Goal: Information Seeking & Learning: Compare options

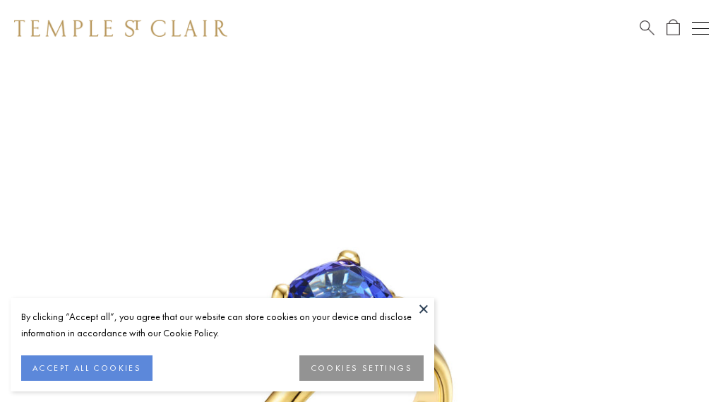
scroll to position [56, 0]
